Goal: Task Accomplishment & Management: Manage account settings

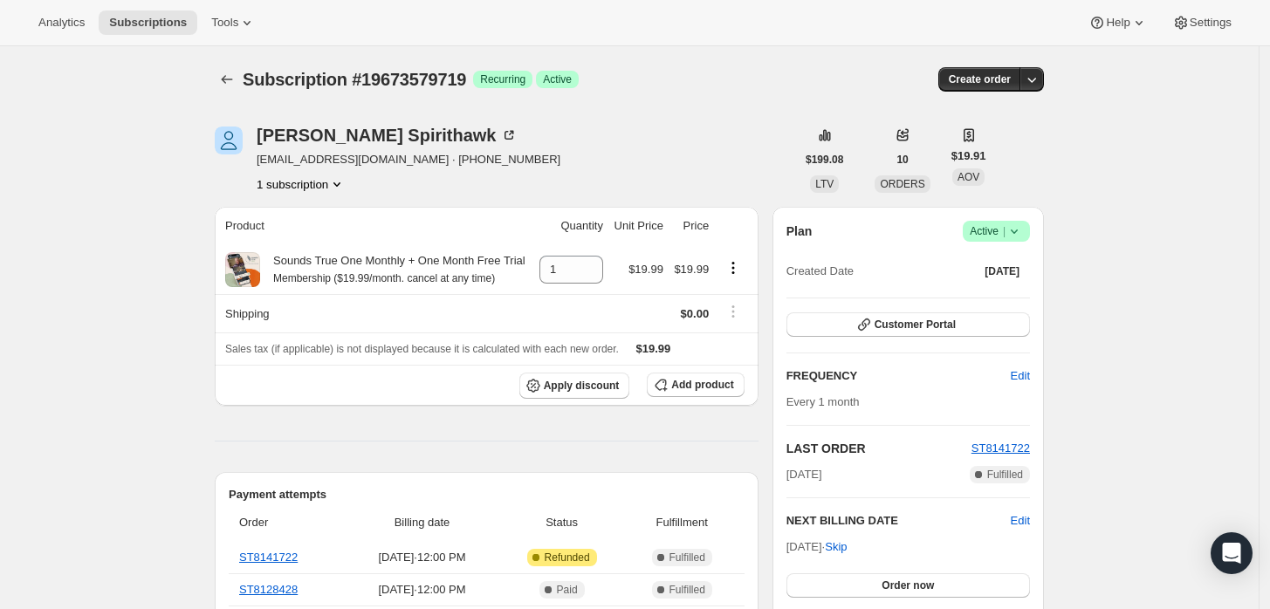
click at [997, 225] on span "Active |" at bounding box center [995, 230] width 53 height 17
click at [1015, 288] on span "Cancel subscription" at bounding box center [1002, 294] width 99 height 13
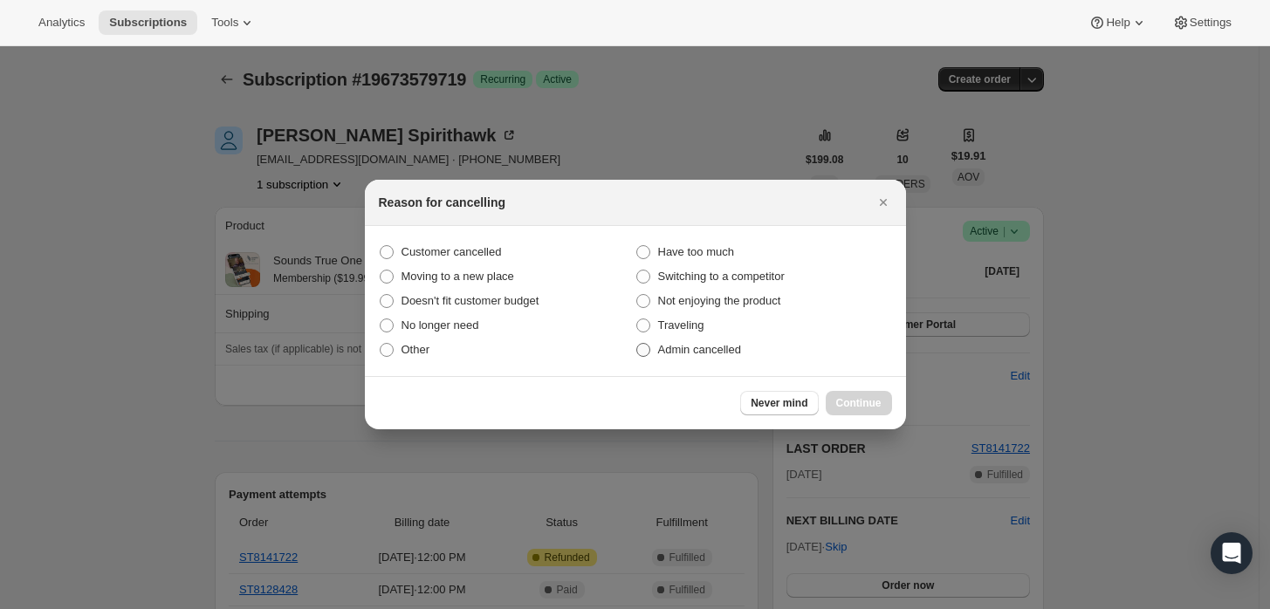
click at [712, 343] on span "Admin cancelled" at bounding box center [699, 349] width 83 height 13
click at [637, 343] on input "Admin cancelled" at bounding box center [636, 343] width 1 height 1
radio input "true"
click at [839, 403] on span "Continue" at bounding box center [858, 403] width 45 height 14
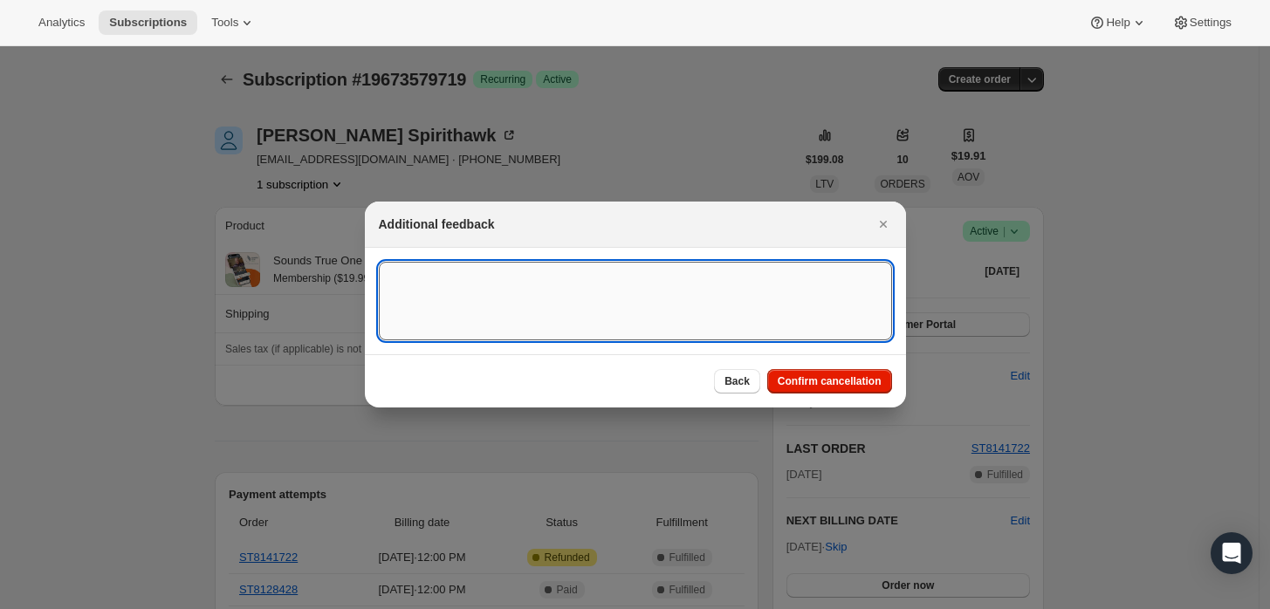
click at [705, 319] on textarea ":rbh:" at bounding box center [635, 301] width 513 height 79
type textarea "Customer requested cancellation and refund."
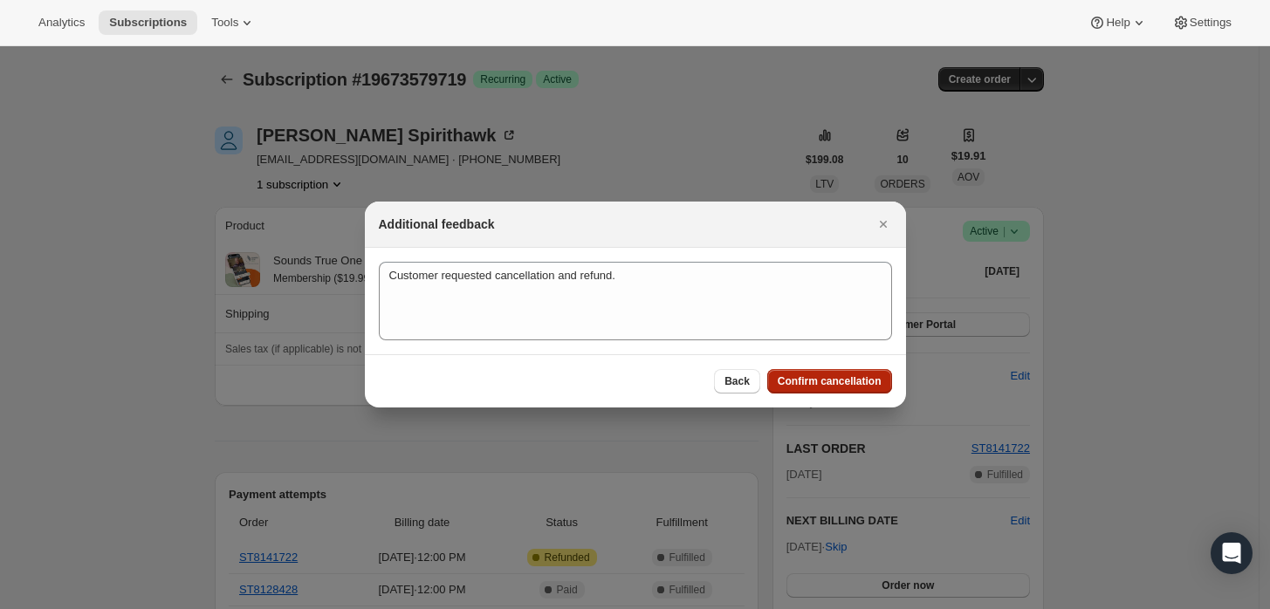
click at [846, 379] on span "Confirm cancellation" at bounding box center [829, 381] width 104 height 14
